Goal: Task Accomplishment & Management: Complete application form

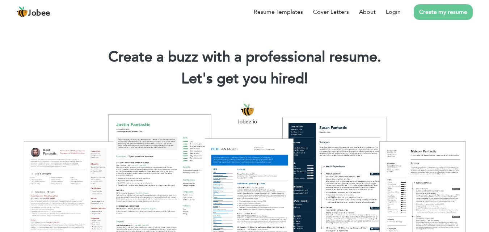
click at [430, 9] on link "Create my resume" at bounding box center [443, 12] width 59 height 16
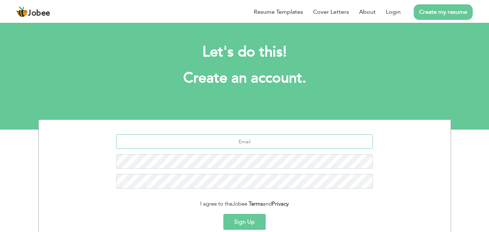
click at [301, 140] on input "text" at bounding box center [244, 141] width 257 height 14
click at [265, 138] on input "text" at bounding box center [244, 141] width 257 height 14
drag, startPoint x: 265, startPoint y: 138, endPoint x: 233, endPoint y: 140, distance: 31.5
click at [233, 140] on input "text" at bounding box center [244, 141] width 257 height 14
click at [218, 140] on input "text" at bounding box center [244, 141] width 257 height 14
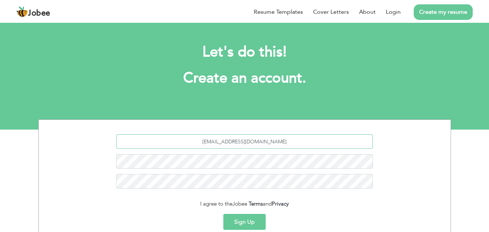
type input "[EMAIL_ADDRESS][DOMAIN_NAME]"
click at [258, 219] on button "Sign Up" at bounding box center [244, 222] width 42 height 16
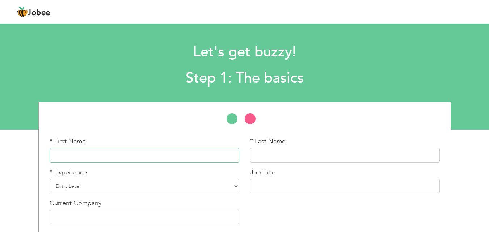
click at [199, 154] on input "text" at bounding box center [145, 155] width 190 height 14
type input "sabahat"
click at [312, 152] on input "text" at bounding box center [345, 155] width 190 height 14
type input "imran"
click at [178, 185] on select "Entry Level Less than 1 Year 1 Year 2 Years 3 Years 4 Years 5 Years 6 Years 7 Y…" at bounding box center [145, 186] width 190 height 14
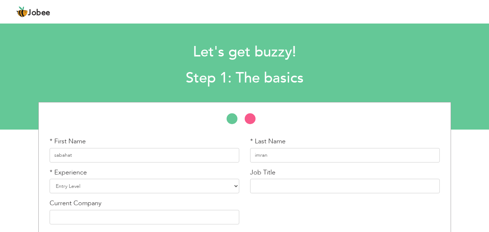
click at [10, 156] on div "* First Name sabahat * Last Name imran * Experience Entry Level" at bounding box center [244, 182] width 489 height 161
click at [71, 184] on select "Entry Level Less than 1 Year 1 Year 2 Years 3 Years 4 Years 5 Years 6 Years 7 Y…" at bounding box center [145, 186] width 190 height 14
click at [275, 187] on input "text" at bounding box center [345, 186] width 190 height 14
type input "digital marketing"
click at [140, 183] on select "Entry Level Less than 1 Year 1 Year 2 Years 3 Years 4 Years 5 Years 6 Years 7 Y…" at bounding box center [145, 186] width 190 height 14
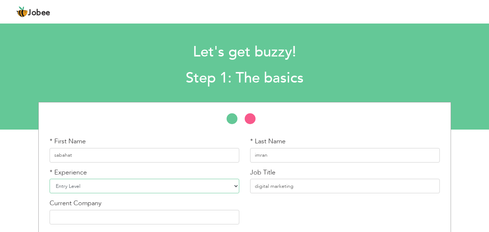
select select "5"
click at [50, 179] on select "Entry Level Less than 1 Year 1 Year 2 Years 3 Years 4 Years 5 Years 6 Years 7 Y…" at bounding box center [145, 186] width 190 height 14
click at [99, 215] on input "text" at bounding box center [145, 217] width 190 height 14
click at [100, 215] on input "text" at bounding box center [145, 217] width 190 height 14
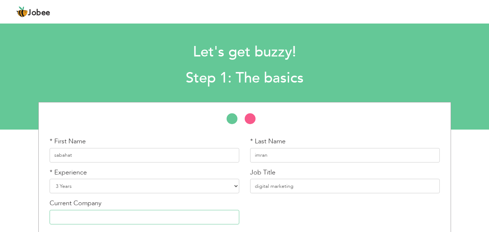
click at [100, 215] on input "text" at bounding box center [145, 217] width 190 height 14
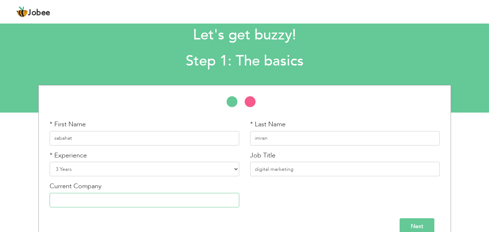
scroll to position [31, 0]
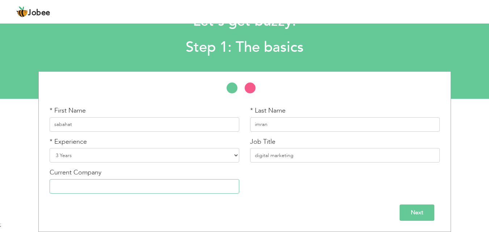
click at [160, 184] on input "text" at bounding box center [145, 186] width 190 height 14
type input "peak soulation"
click at [428, 211] on input "Next" at bounding box center [416, 212] width 35 height 16
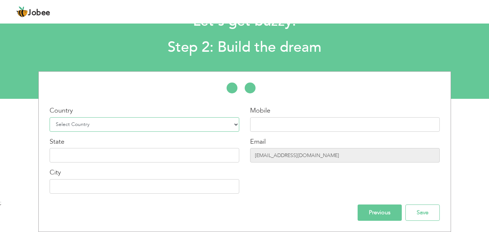
click at [236, 124] on select "Select Country Afghanistan Albania Algeria American Samoa Andorra Angola Anguil…" at bounding box center [145, 124] width 190 height 14
click at [8, 182] on div "* First Name sabahat * Last Name imran * Experience Entry Level" at bounding box center [244, 151] width 489 height 161
click at [236, 126] on select "Select Country Afghanistan Albania Algeria American Samoa Andorra Angola Anguil…" at bounding box center [145, 124] width 190 height 14
select select "166"
click at [50, 117] on select "Select Country Afghanistan Albania Algeria American Samoa Andorra Angola Anguil…" at bounding box center [145, 124] width 190 height 14
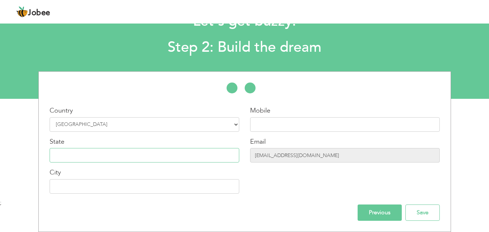
click at [193, 152] on input "text" at bounding box center [145, 155] width 190 height 14
type input "punjab"
click at [172, 186] on input "text" at bounding box center [145, 186] width 190 height 14
type input "lahore"
click at [312, 116] on div "Mobile" at bounding box center [345, 119] width 190 height 26
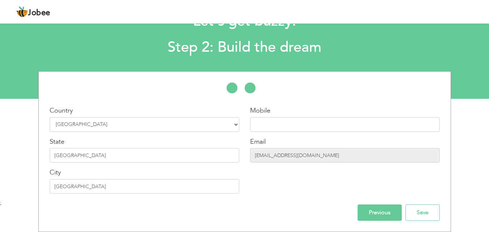
click at [312, 116] on div "Mobile" at bounding box center [345, 119] width 190 height 26
click at [310, 120] on input "text" at bounding box center [345, 124] width 190 height 14
type input "03214534195"
click at [429, 213] on input "Save" at bounding box center [422, 212] width 34 height 16
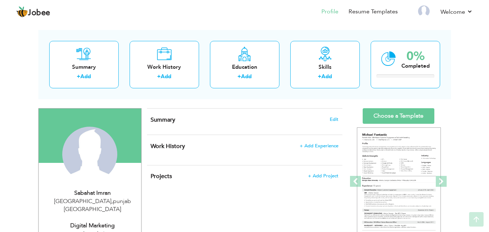
scroll to position [14, 0]
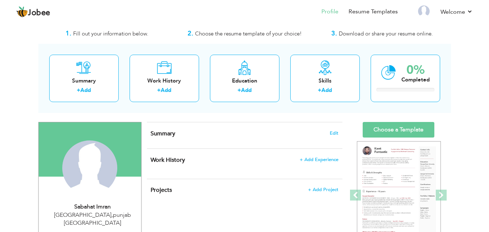
click at [321, 202] on div "Projects + Add Project × Projects * Project Title Company Tools" at bounding box center [244, 194] width 195 height 30
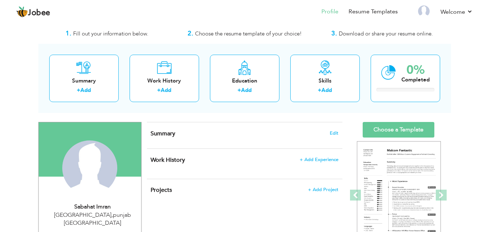
click at [208, 132] on h4 "Summary Edit" at bounding box center [244, 133] width 187 height 7
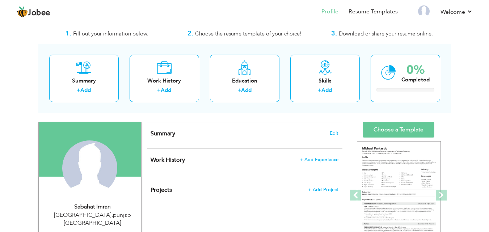
click at [208, 132] on h4 "Summary Edit" at bounding box center [244, 133] width 187 height 7
drag, startPoint x: 208, startPoint y: 132, endPoint x: 188, endPoint y: 135, distance: 20.5
click at [188, 135] on h4 "Summary Edit" at bounding box center [244, 133] width 187 height 7
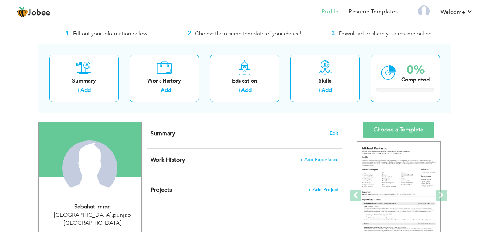
click at [163, 132] on span "Summary" at bounding box center [163, 134] width 25 height 8
click at [253, 142] on div "Summary Edit" at bounding box center [244, 135] width 195 height 26
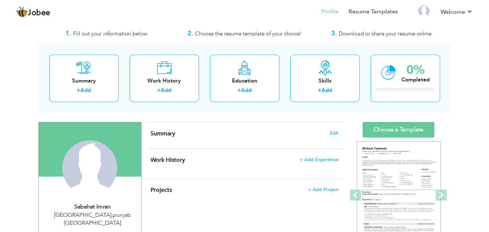
click at [253, 142] on div "Summary Edit" at bounding box center [244, 135] width 195 height 26
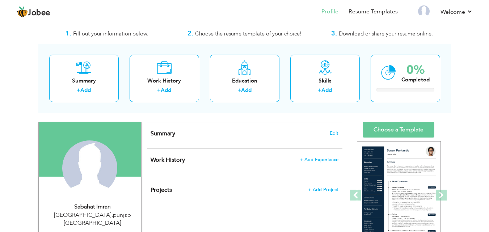
click at [154, 135] on span "Summary" at bounding box center [163, 134] width 25 height 8
click at [167, 135] on span "Summary" at bounding box center [163, 134] width 25 height 8
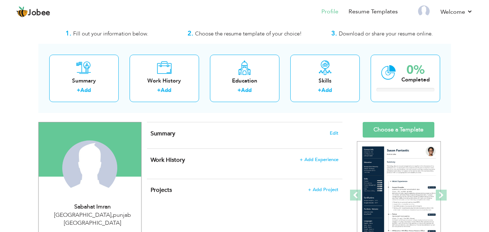
drag, startPoint x: 174, startPoint y: 129, endPoint x: 168, endPoint y: 132, distance: 6.6
click at [174, 129] on div "Summary Edit" at bounding box center [244, 135] width 195 height 26
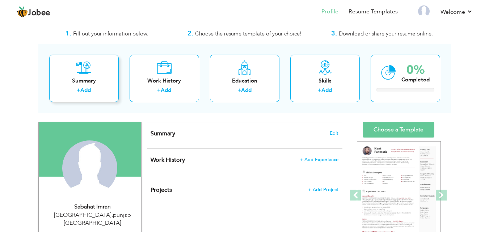
click at [96, 81] on div "Summary" at bounding box center [84, 81] width 58 height 8
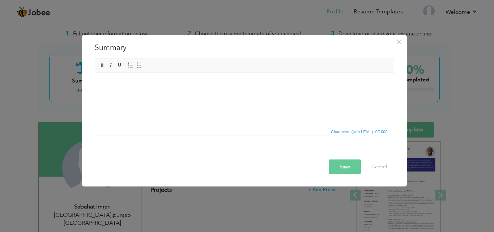
drag, startPoint x: 110, startPoint y: 90, endPoint x: 95, endPoint y: 92, distance: 15.0
click at [95, 92] on html at bounding box center [244, 83] width 299 height 22
drag, startPoint x: 12, startPoint y: 29, endPoint x: 215, endPoint y: -31, distance: 211.5
click at [215, 0] on html "Jobee Profile Resume Templates Resume Templates Cover Letters About My Resume W…" at bounding box center [247, 102] width 494 height 232
drag, startPoint x: 227, startPoint y: 108, endPoint x: 211, endPoint y: 102, distance: 16.9
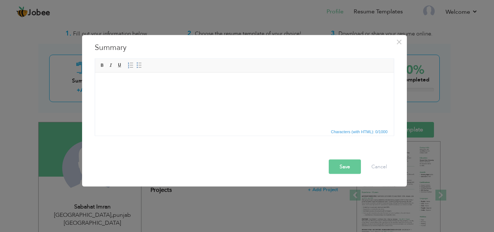
click at [211, 94] on html at bounding box center [244, 83] width 299 height 22
drag, startPoint x: 211, startPoint y: 102, endPoint x: 174, endPoint y: 96, distance: 37.0
click at [174, 94] on html at bounding box center [244, 83] width 299 height 22
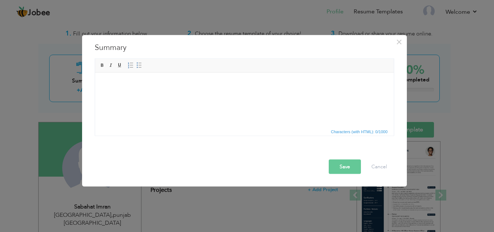
drag, startPoint x: 287, startPoint y: 102, endPoint x: 260, endPoint y: 119, distance: 32.1
click at [260, 94] on html at bounding box center [244, 83] width 299 height 22
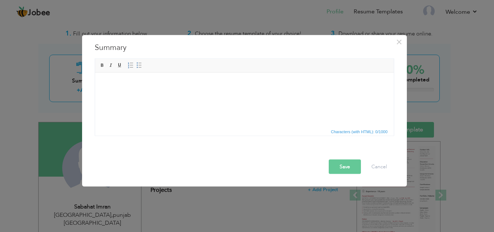
click at [260, 94] on html at bounding box center [244, 83] width 299 height 22
click at [240, 94] on html at bounding box center [244, 83] width 299 height 22
drag, startPoint x: 240, startPoint y: 99, endPoint x: 287, endPoint y: 28, distance: 85.2
click at [287, 72] on html at bounding box center [244, 83] width 299 height 22
drag, startPoint x: 215, startPoint y: 77, endPoint x: 161, endPoint y: 104, distance: 60.5
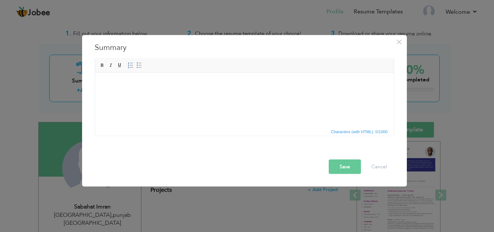
click at [161, 94] on html at bounding box center [244, 83] width 299 height 22
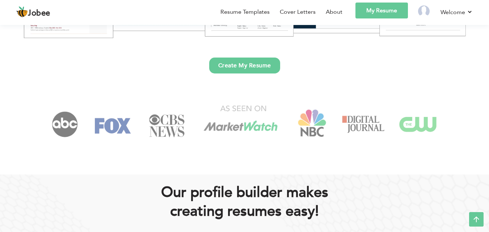
scroll to position [217, 0]
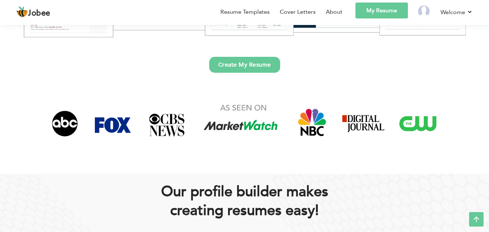
click at [244, 61] on link "Create My Resume" at bounding box center [244, 65] width 71 height 16
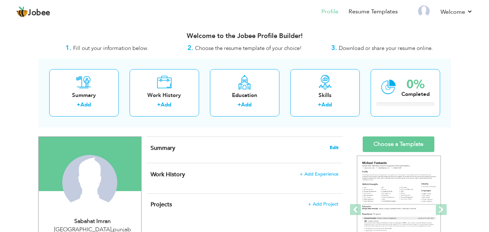
click at [334, 148] on span "Edit" at bounding box center [334, 147] width 9 height 5
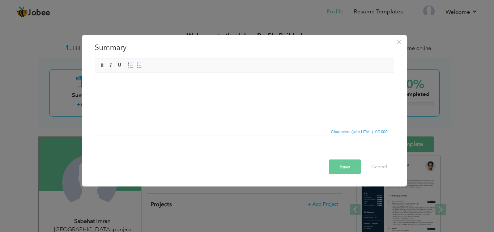
click at [251, 55] on div "× Summary Rich Text Editor, summaryEditor Editor toolbars Basic Styles Bold Ita…" at bounding box center [244, 111] width 325 height 152
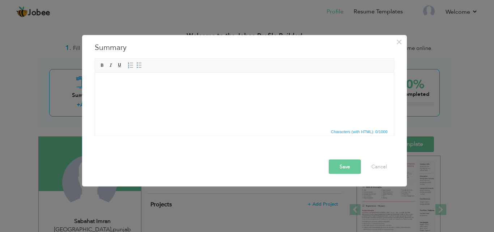
click at [208, 94] on html at bounding box center [244, 83] width 299 height 22
drag, startPoint x: 208, startPoint y: 100, endPoint x: 167, endPoint y: 101, distance: 41.3
click at [167, 94] on html at bounding box center [244, 83] width 299 height 22
click at [152, 94] on html at bounding box center [244, 83] width 299 height 22
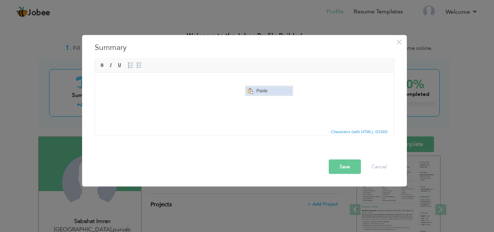
click at [256, 92] on span "Paste" at bounding box center [273, 90] width 38 height 9
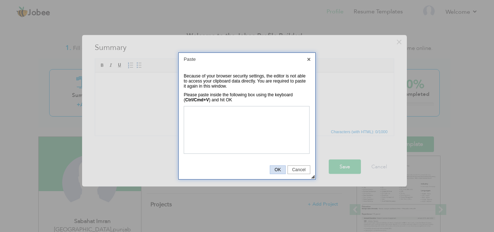
click at [276, 167] on link "OK" at bounding box center [278, 169] width 16 height 9
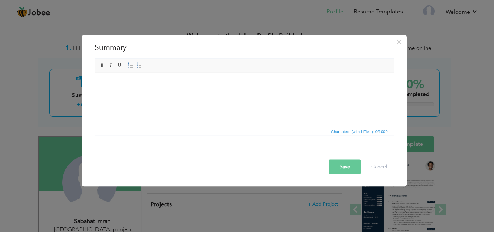
drag, startPoint x: 192, startPoint y: 95, endPoint x: 169, endPoint y: 98, distance: 23.3
click at [169, 94] on html at bounding box center [244, 83] width 299 height 22
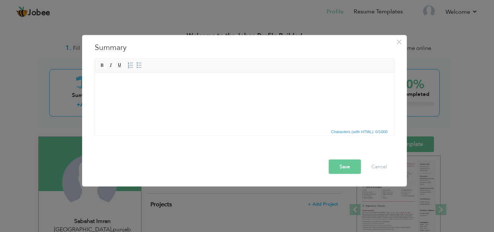
click at [161, 89] on html at bounding box center [244, 83] width 299 height 22
click at [160, 89] on html at bounding box center [244, 83] width 299 height 22
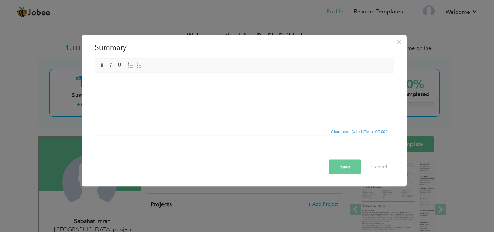
drag, startPoint x: 160, startPoint y: 89, endPoint x: 165, endPoint y: 84, distance: 7.2
click at [165, 84] on html at bounding box center [244, 83] width 299 height 22
click at [126, 77] on html at bounding box center [244, 83] width 299 height 22
drag, startPoint x: 126, startPoint y: 77, endPoint x: 122, endPoint y: 86, distance: 9.6
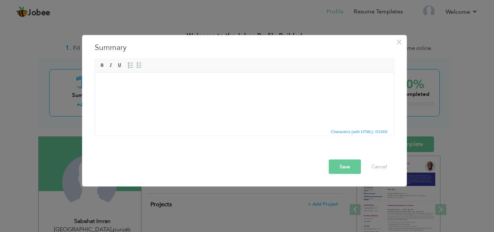
click at [126, 77] on html at bounding box center [244, 83] width 299 height 22
drag, startPoint x: 215, startPoint y: 90, endPoint x: 150, endPoint y: 96, distance: 65.8
click at [150, 94] on html at bounding box center [244, 83] width 299 height 22
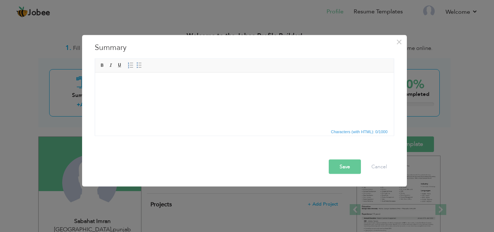
drag, startPoint x: 150, startPoint y: 96, endPoint x: 243, endPoint y: 127, distance: 98.3
click at [243, 94] on html at bounding box center [244, 83] width 299 height 22
click at [98, 82] on html at bounding box center [244, 83] width 299 height 22
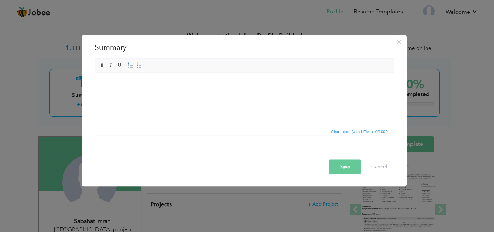
click at [98, 82] on html at bounding box center [244, 83] width 299 height 22
drag, startPoint x: 98, startPoint y: 82, endPoint x: 299, endPoint y: 92, distance: 201.5
click at [299, 92] on html at bounding box center [244, 83] width 299 height 22
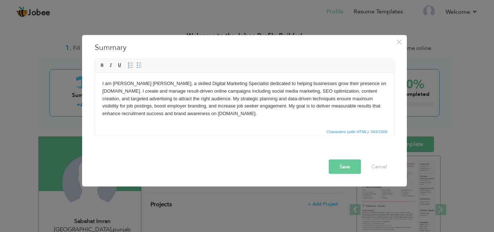
click at [351, 166] on button "Save" at bounding box center [345, 166] width 32 height 14
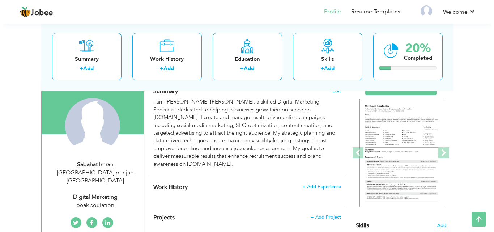
scroll to position [58, 0]
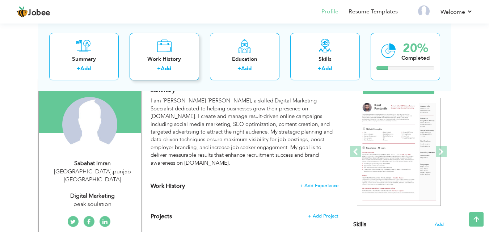
click at [179, 63] on div "Work History" at bounding box center [164, 59] width 58 height 8
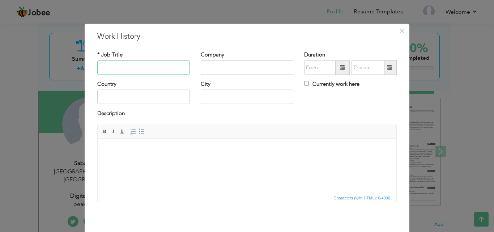
click at [147, 70] on input "text" at bounding box center [143, 67] width 93 height 14
type input "digital marketing"
click at [222, 66] on input "text" at bounding box center [247, 67] width 93 height 14
type input "peak soulation"
click at [340, 65] on span at bounding box center [342, 67] width 5 height 5
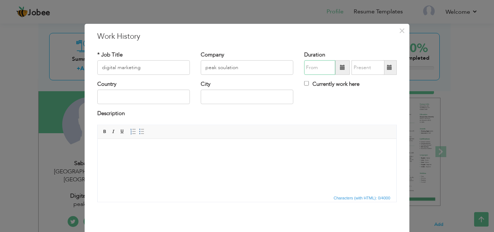
type input "09/2025"
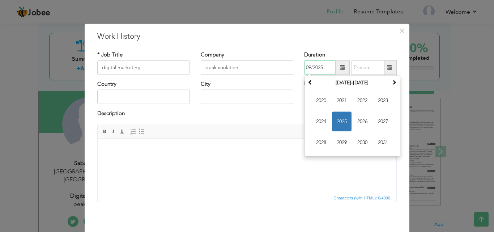
click at [340, 115] on span "2025" at bounding box center [342, 122] width 20 height 20
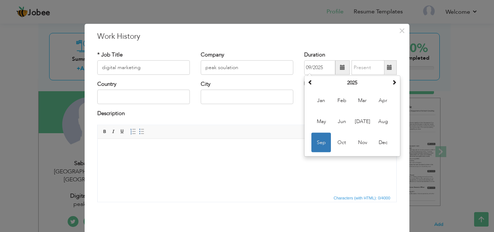
click at [390, 66] on span at bounding box center [390, 67] width 14 height 14
type input "09/2025"
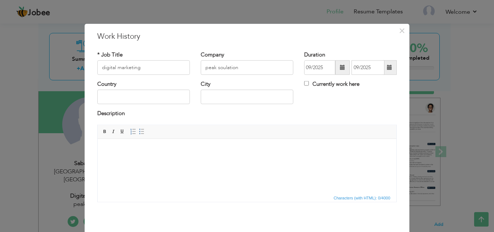
click at [341, 67] on span at bounding box center [342, 67] width 5 height 5
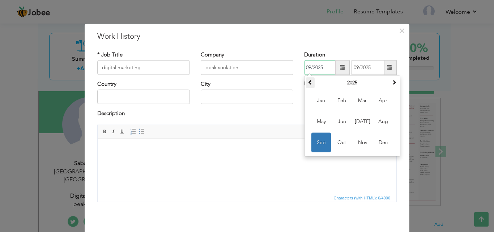
click at [308, 83] on span at bounding box center [310, 82] width 5 height 5
drag, startPoint x: 307, startPoint y: 83, endPoint x: 321, endPoint y: 68, distance: 20.5
click at [321, 68] on div "09/2025 [DATE] Su Mo Tu We Th Fr Sa 1 2 3 4 5 6 7 8 9 10 11 12 13 14 15 16 17 1…" at bounding box center [350, 67] width 93 height 14
type input "09/2024"
click at [284, 161] on html at bounding box center [247, 150] width 299 height 22
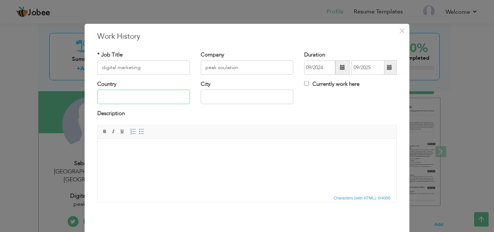
click at [165, 98] on input "text" at bounding box center [143, 97] width 93 height 14
type input "[GEOGRAPHIC_DATA]"
click at [213, 98] on input "text" at bounding box center [247, 97] width 93 height 14
type input "[GEOGRAPHIC_DATA]"
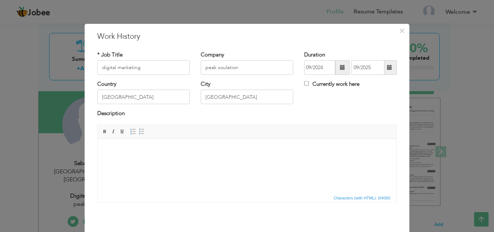
click at [2, 113] on div "× Work History * Job Title digital marketing Company peak soulation City" at bounding box center [247, 116] width 494 height 232
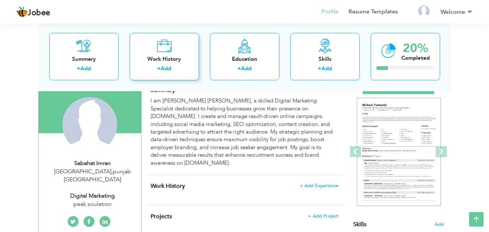
click at [172, 64] on div "Work History + Add" at bounding box center [164, 56] width 69 height 47
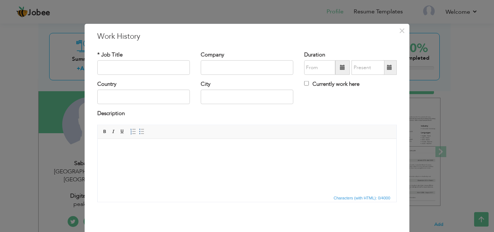
click at [23, 133] on div "× Work History * Job Title Company Duration Currently work here Country" at bounding box center [247, 116] width 494 height 232
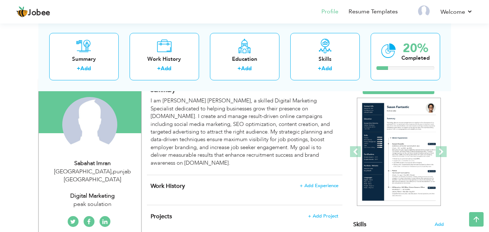
click at [166, 182] on span "Work History" at bounding box center [168, 186] width 34 height 8
click at [306, 183] on span "+ Add Experience" at bounding box center [318, 185] width 39 height 5
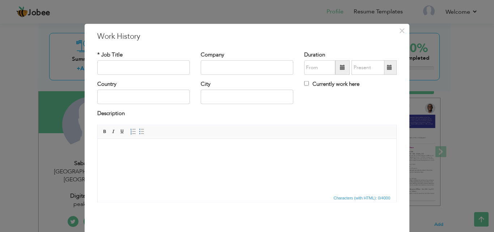
click at [189, 95] on div "Country" at bounding box center [143, 94] width 103 height 29
click at [124, 60] on input "text" at bounding box center [143, 67] width 93 height 14
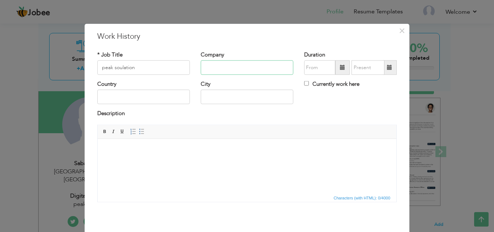
click at [213, 62] on input "text" at bounding box center [247, 67] width 93 height 14
click at [159, 63] on input "peak soulation" at bounding box center [143, 67] width 93 height 14
type input "p"
type input "digital marketing"
click at [207, 63] on input "text" at bounding box center [247, 67] width 93 height 14
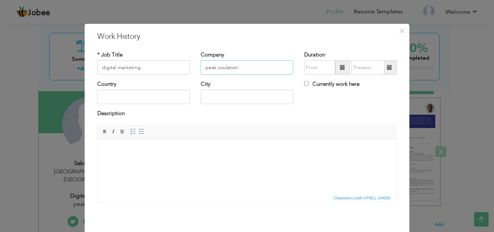
type input "peak soulation"
click at [127, 98] on input "text" at bounding box center [143, 97] width 93 height 14
type input "[GEOGRAPHIC_DATA]"
click at [206, 96] on input "text" at bounding box center [247, 97] width 93 height 14
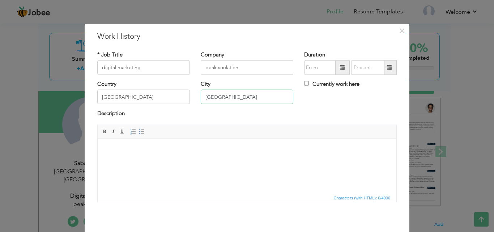
type input "[GEOGRAPHIC_DATA]"
click at [336, 67] on span at bounding box center [342, 67] width 14 height 14
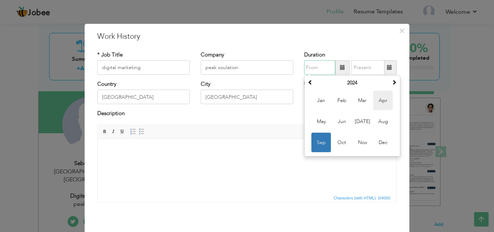
click at [380, 97] on span "Apr" at bounding box center [383, 101] width 20 height 20
type input "04/2024"
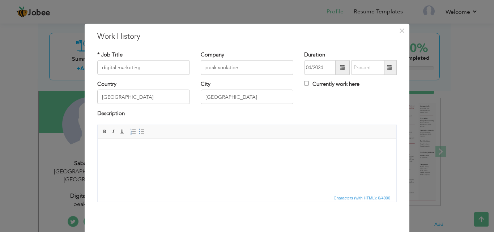
click at [387, 69] on span at bounding box center [389, 67] width 5 height 5
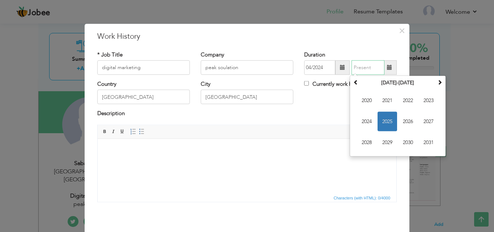
click at [387, 116] on span "2025" at bounding box center [388, 122] width 20 height 20
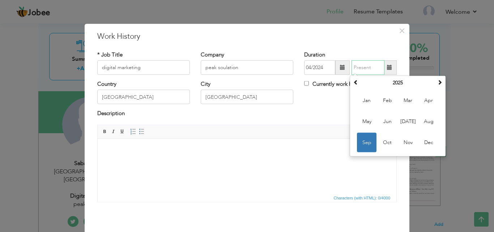
click at [369, 136] on span "Sep" at bounding box center [367, 143] width 20 height 20
type input "09/2025"
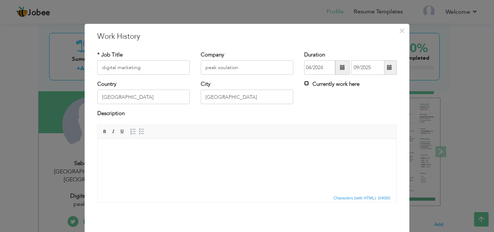
click at [304, 83] on input "Currently work here" at bounding box center [306, 83] width 5 height 5
checkbox input "true"
click at [21, 70] on div "× Work History * Job Title digital marketing Company peak soulation City" at bounding box center [247, 116] width 494 height 232
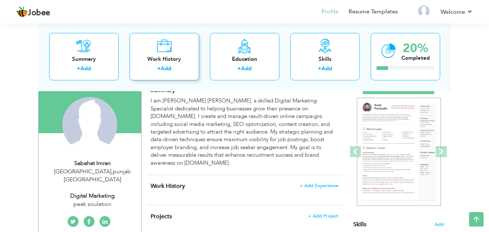
click at [166, 66] on link "Add" at bounding box center [166, 68] width 10 height 7
checkbox input "false"
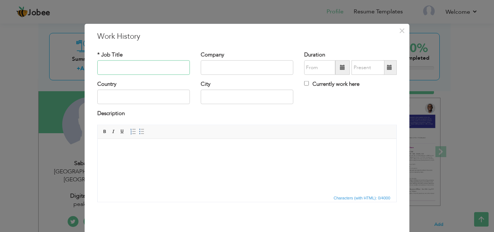
click at [151, 64] on input "text" at bounding box center [143, 67] width 93 height 14
type input "digital marketing"
click at [211, 68] on input "text" at bounding box center [247, 67] width 93 height 14
type input "peak soulation"
click at [126, 97] on input "text" at bounding box center [143, 97] width 93 height 14
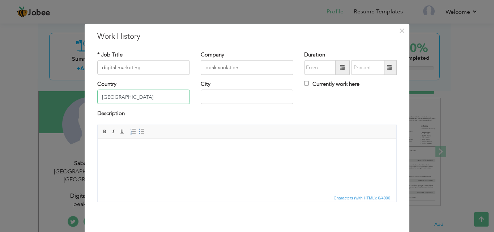
type input "[GEOGRAPHIC_DATA]"
click at [246, 97] on input "text" at bounding box center [247, 97] width 93 height 14
click at [240, 97] on input "text" at bounding box center [247, 97] width 93 height 14
